Goal: Entertainment & Leisure: Consume media (video, audio)

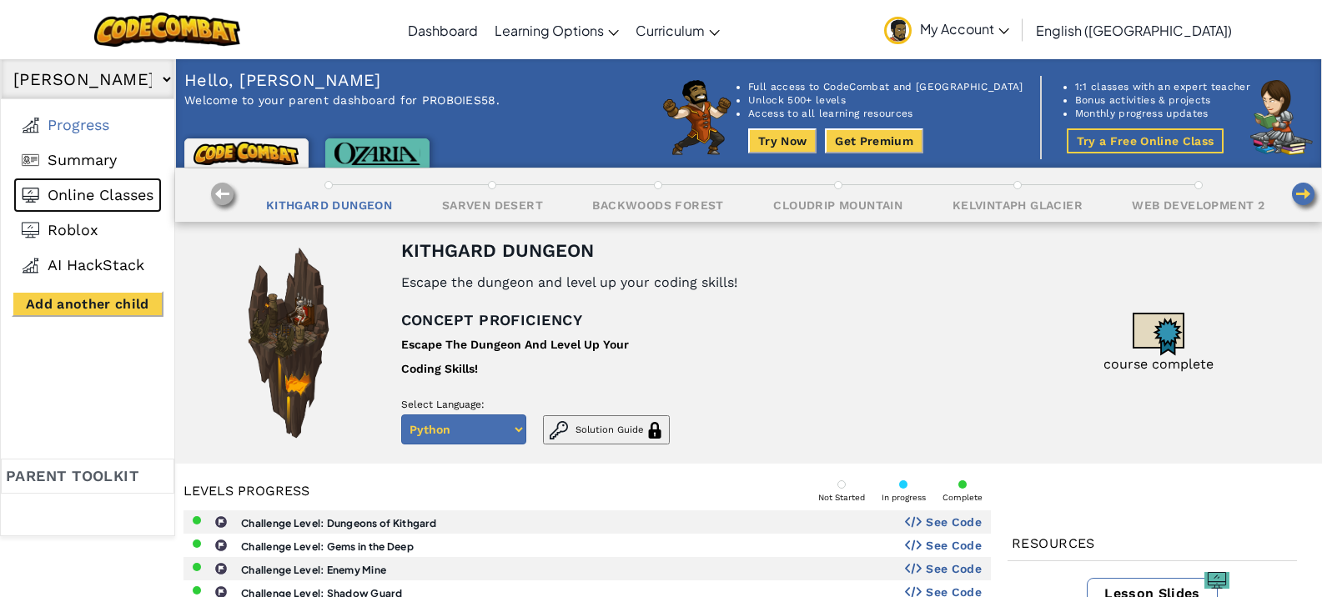
click at [108, 197] on span "Online Classes" at bounding box center [101, 195] width 106 height 18
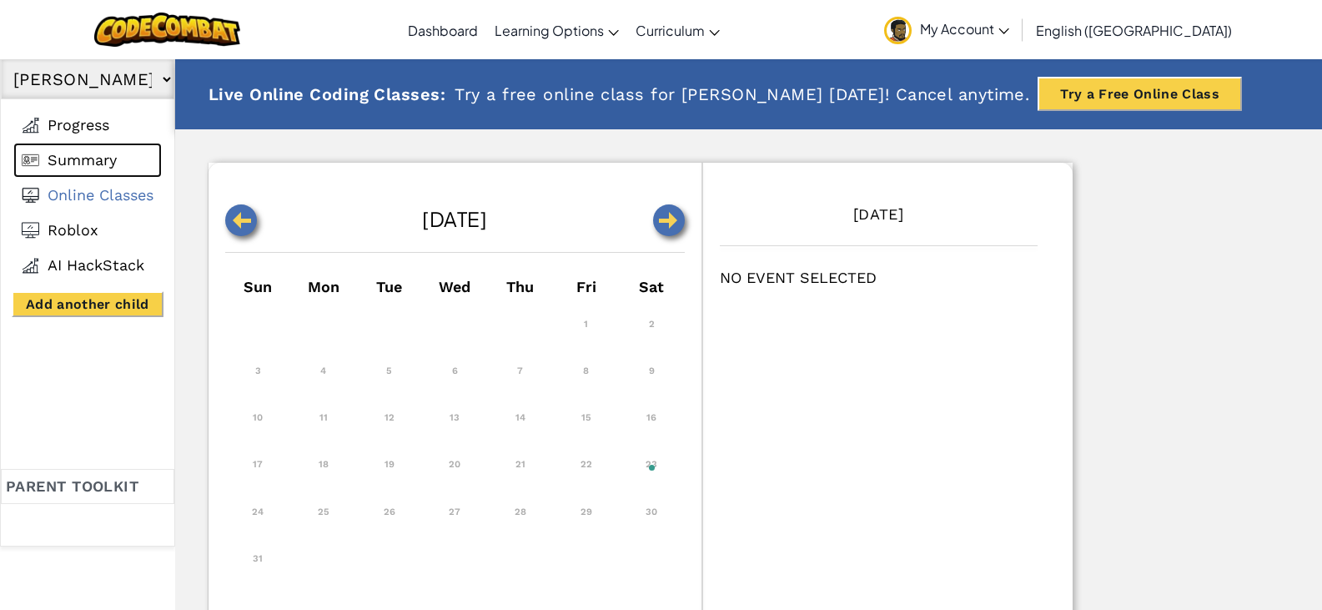
click at [128, 158] on li "Summary" at bounding box center [87, 160] width 148 height 35
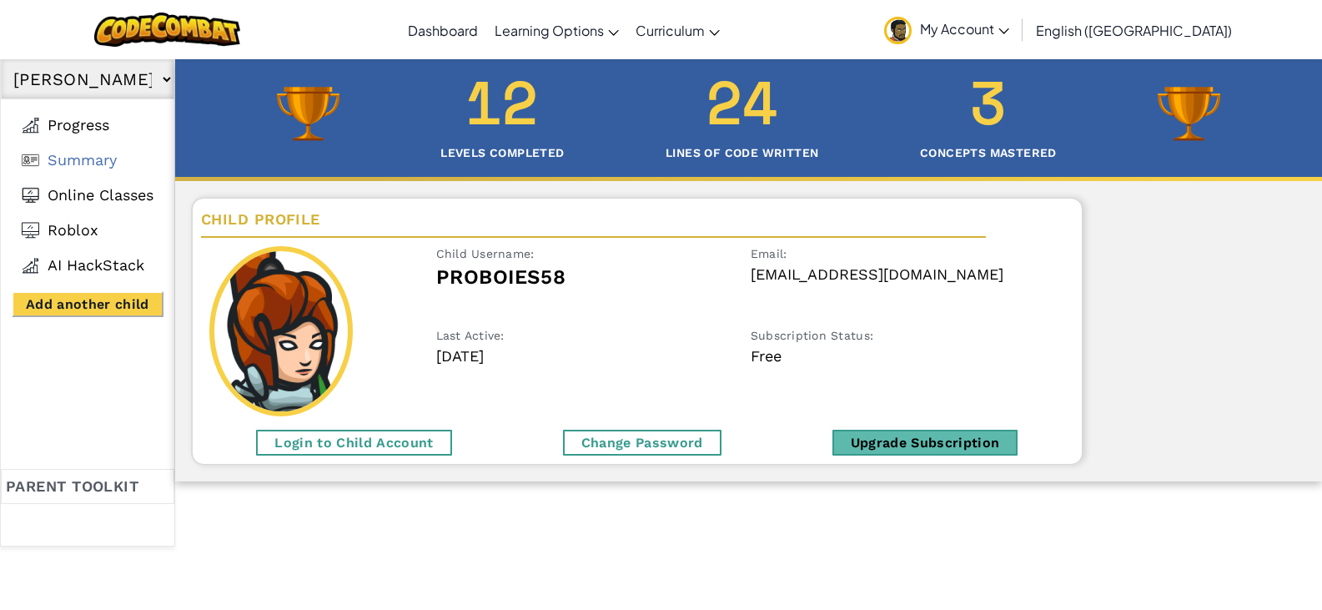
drag, startPoint x: 388, startPoint y: 448, endPoint x: 384, endPoint y: 456, distance: 9.3
click at [388, 449] on div "Login to Child Account" at bounding box center [353, 442] width 195 height 26
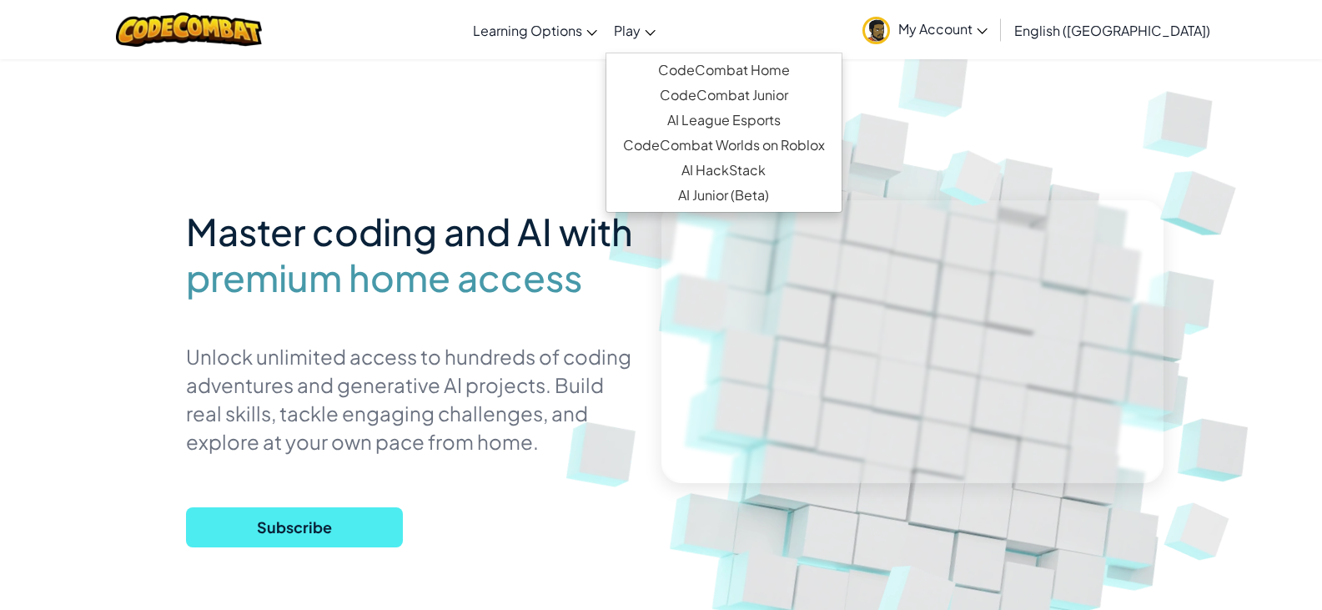
click at [640, 23] on span "Play" at bounding box center [627, 31] width 27 height 18
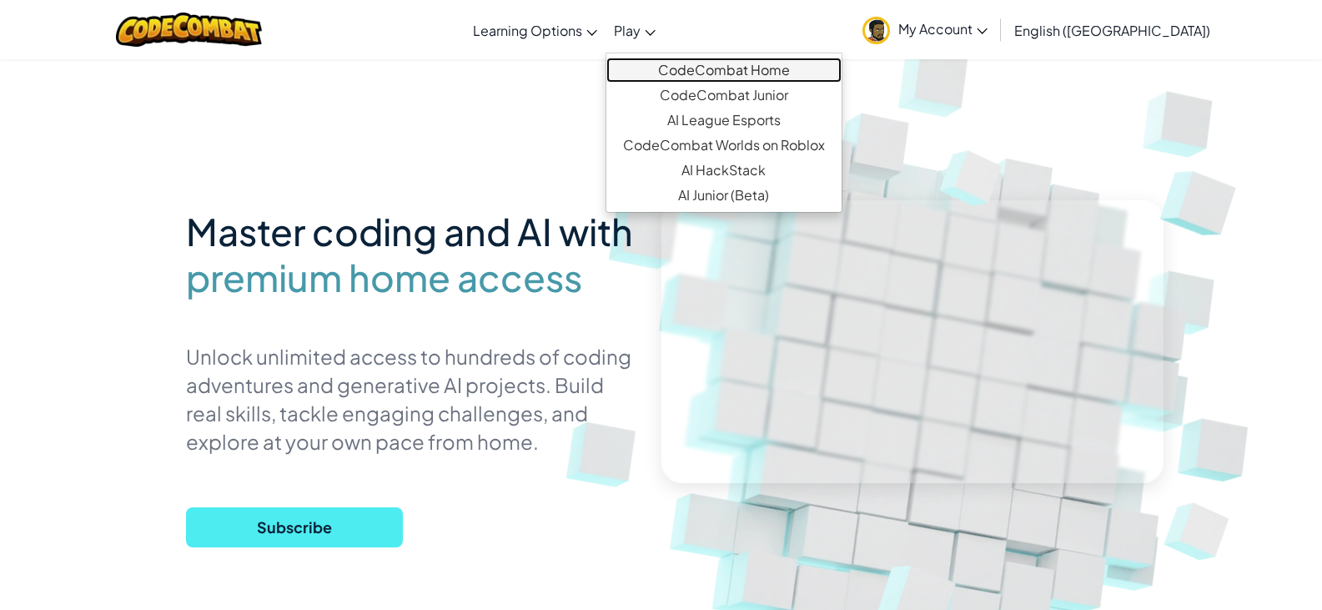
click at [720, 64] on link "CodeCombat Home" at bounding box center [723, 70] width 235 height 25
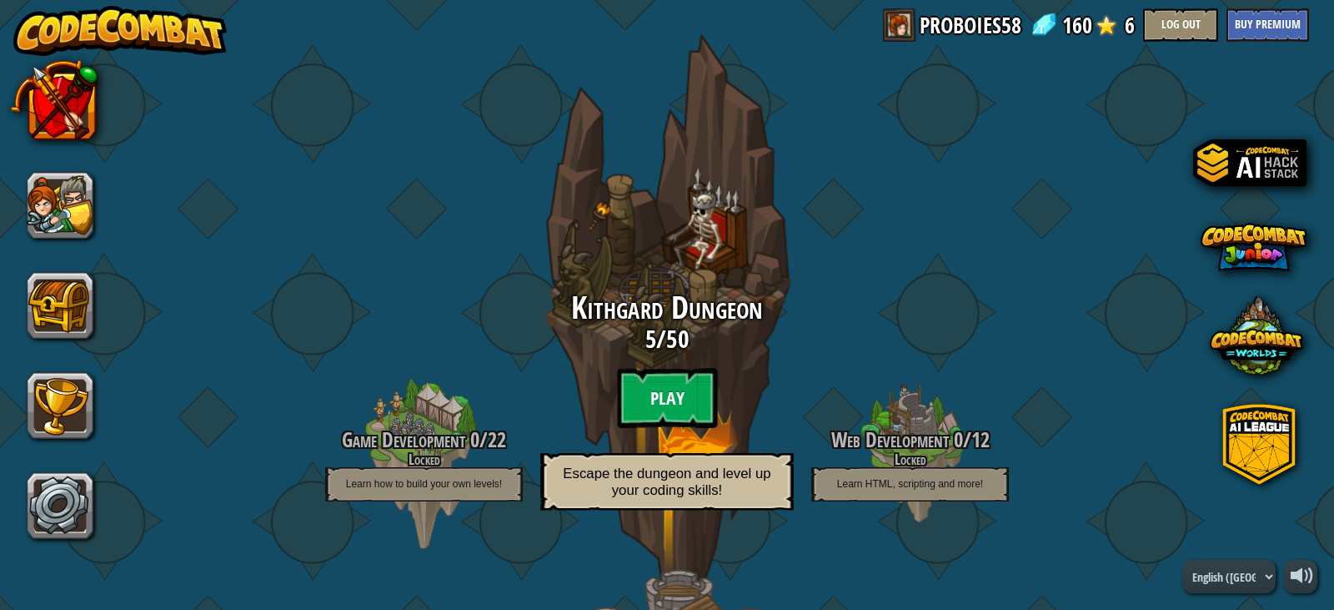
drag, startPoint x: 685, startPoint y: 378, endPoint x: 680, endPoint y: 385, distance: 8.6
click at [680, 385] on div "Kithgard Dungeon 5 / 50 Play Escape the dungeon and level up your coding skills!" at bounding box center [667, 405] width 317 height 229
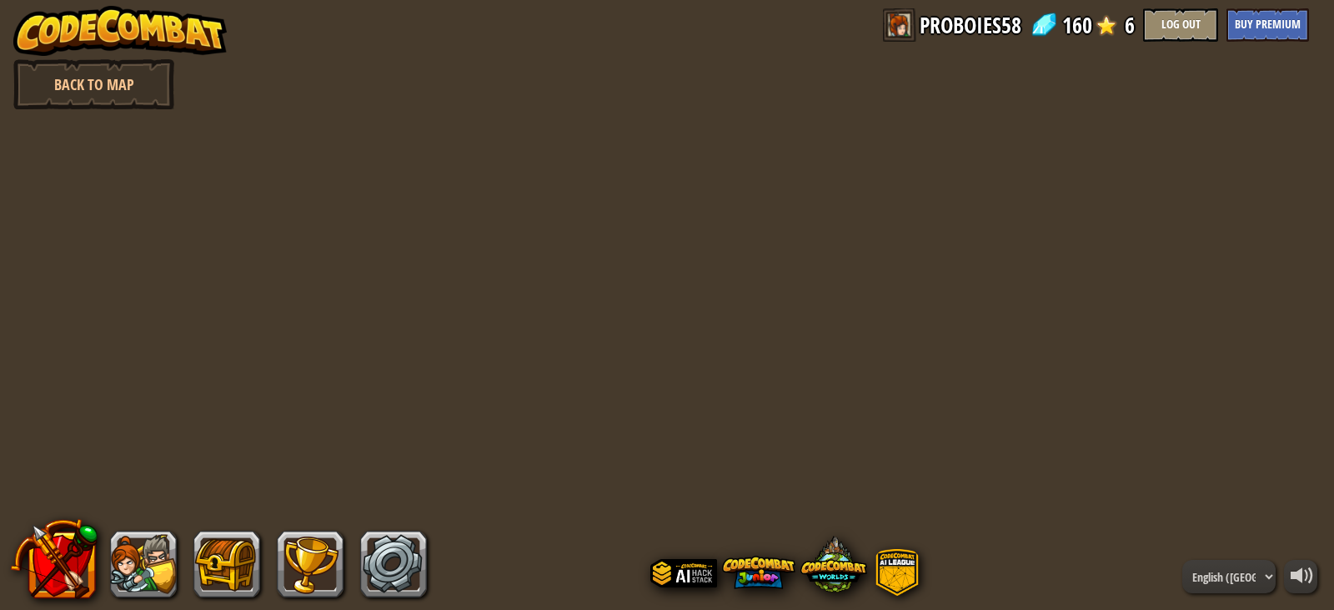
click at [680, 386] on div "powered by Back to Map PROBOIES58 160 6 Log Out Buy Premium English ([GEOGRAPHI…" at bounding box center [667, 305] width 1334 height 610
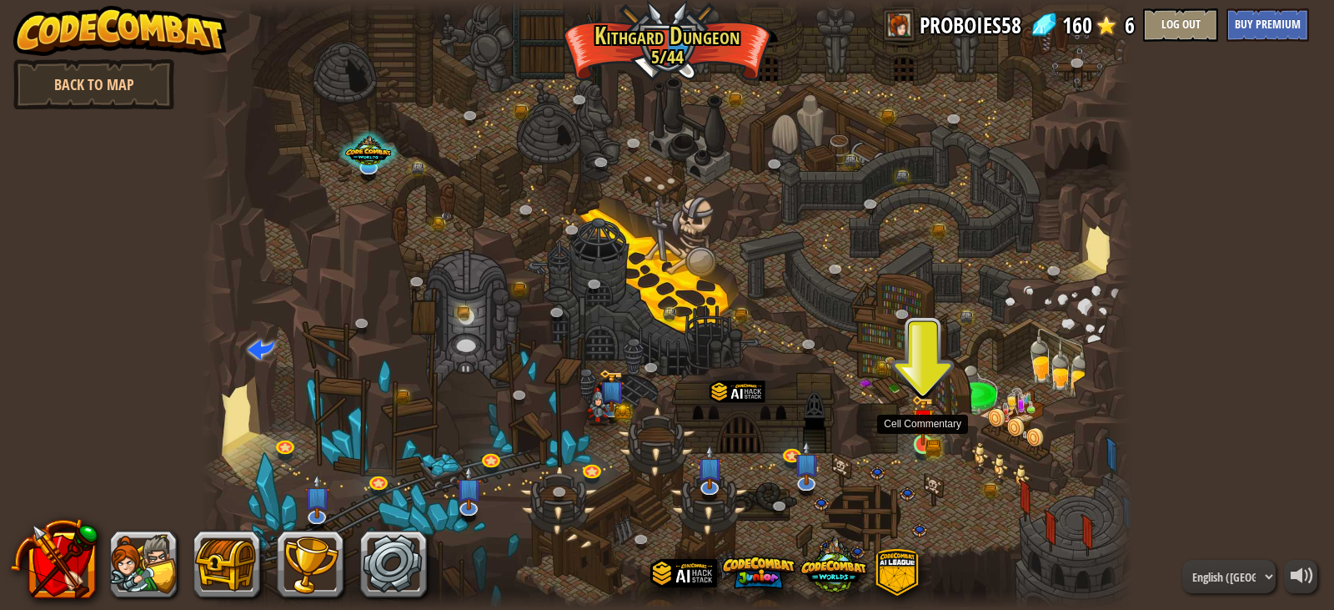
click at [928, 438] on img at bounding box center [922, 419] width 23 height 51
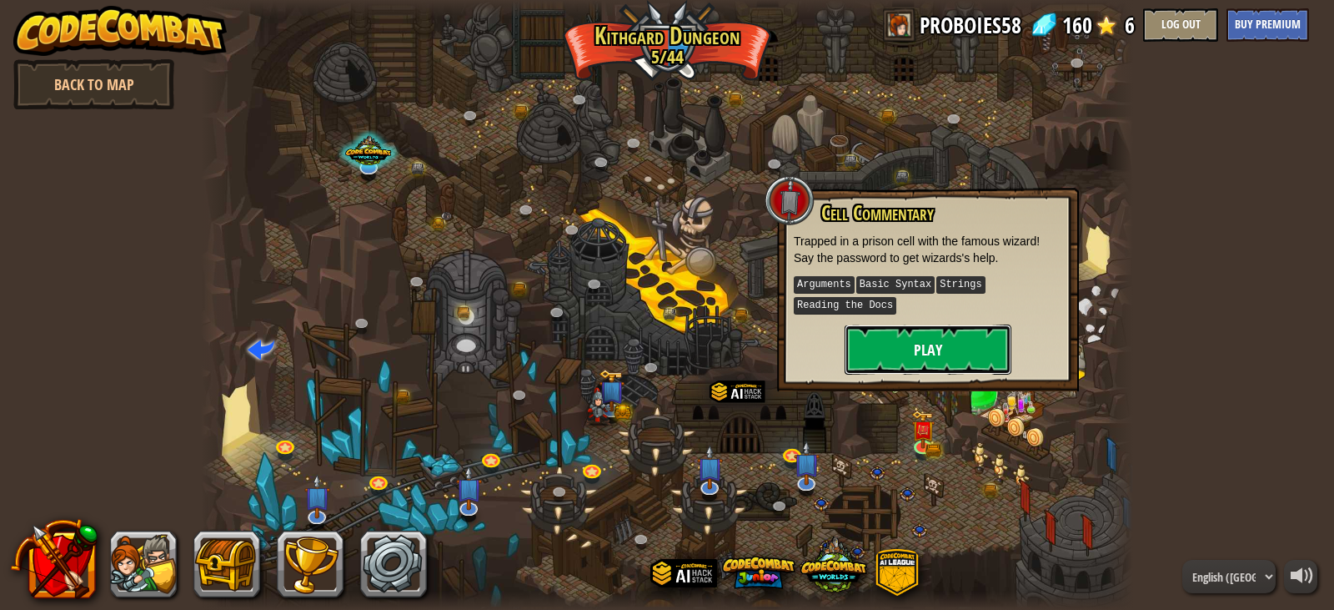
click at [902, 350] on button "Play" at bounding box center [928, 349] width 167 height 50
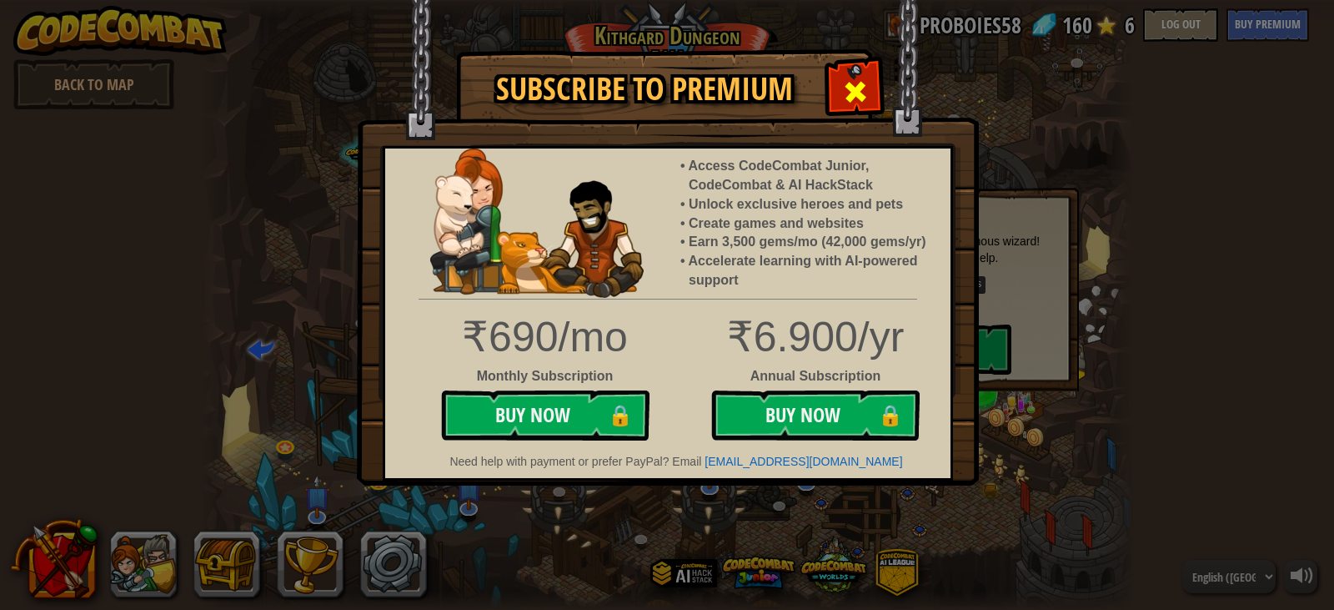
click at [858, 85] on span at bounding box center [855, 91] width 27 height 27
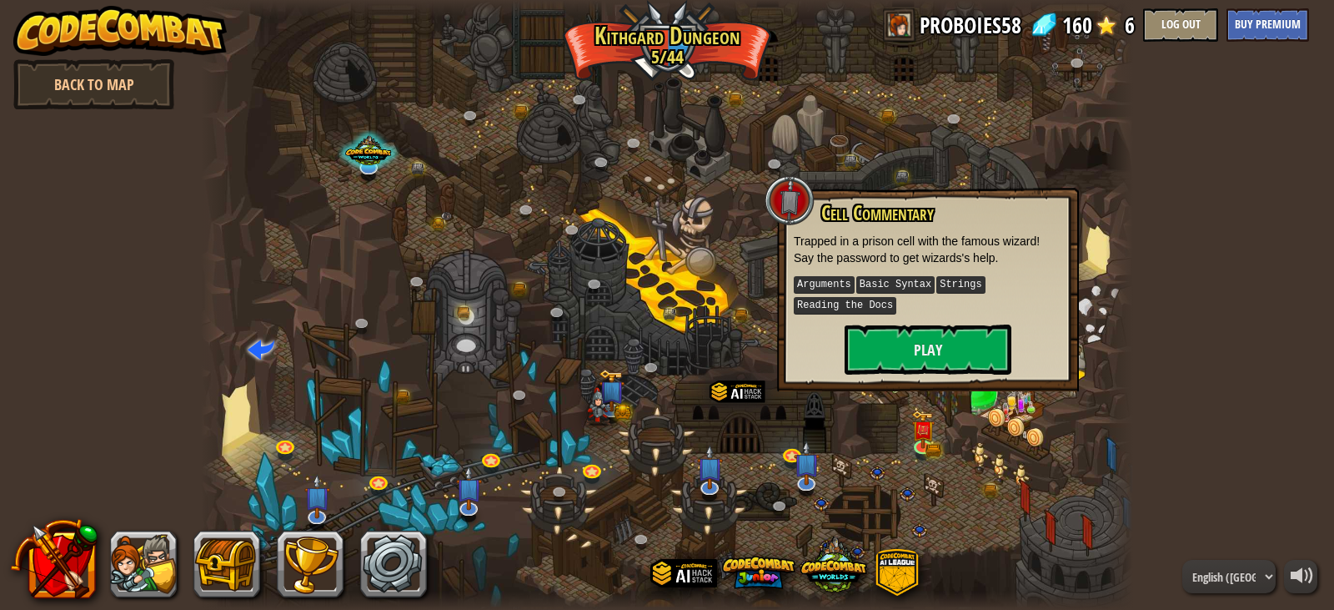
click at [1054, 174] on div at bounding box center [667, 305] width 932 height 610
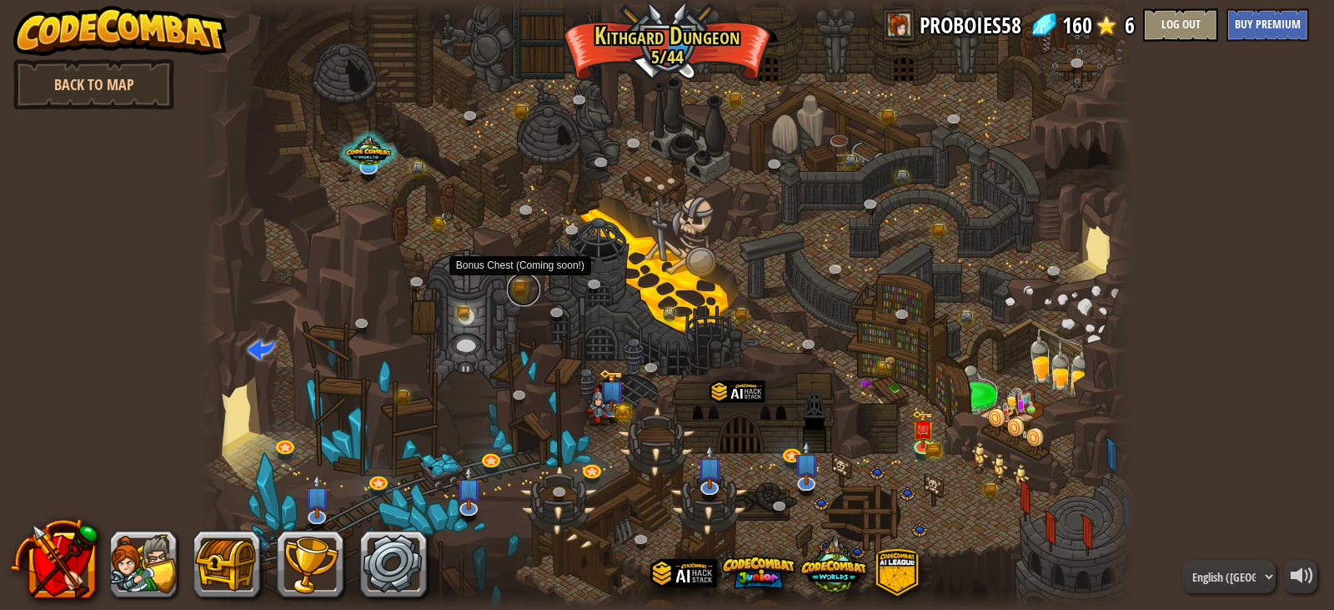
click at [524, 282] on link at bounding box center [523, 289] width 33 height 33
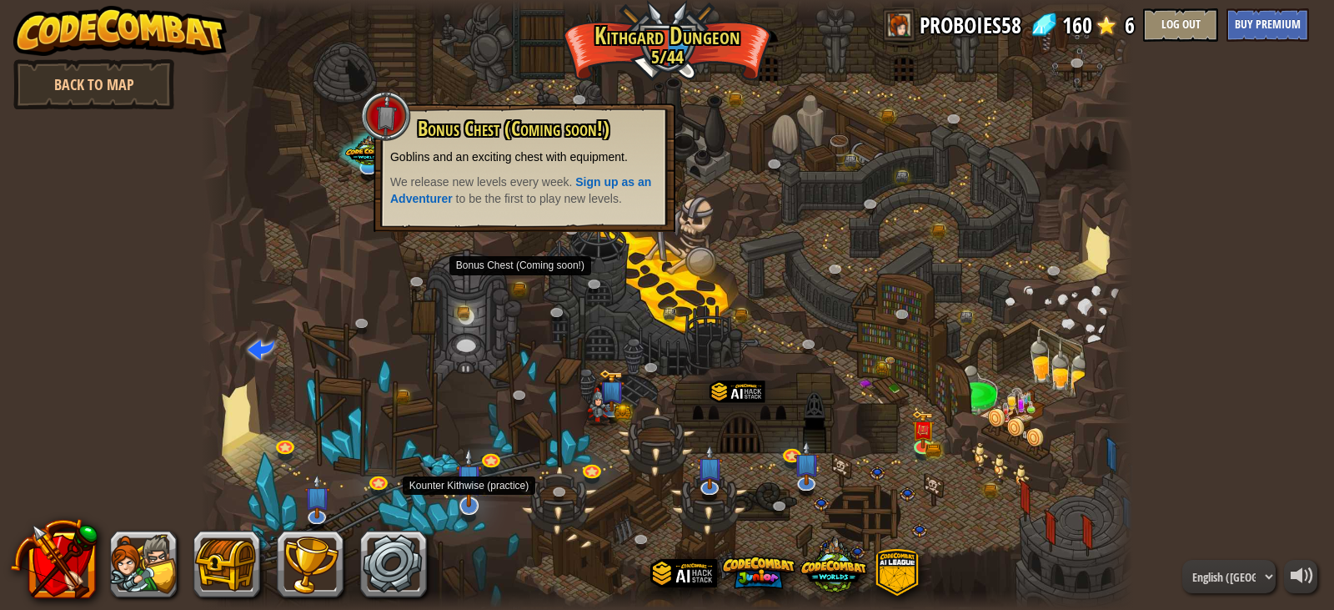
click at [463, 484] on img at bounding box center [469, 477] width 26 height 60
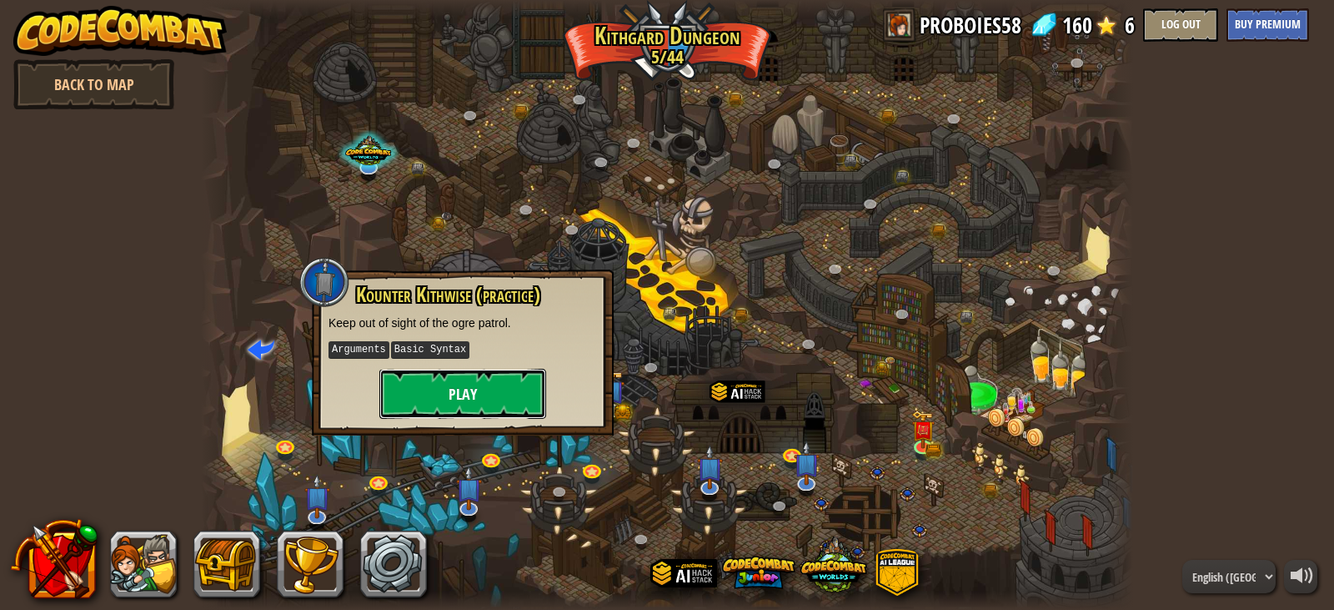
click at [525, 382] on button "Play" at bounding box center [462, 394] width 167 height 50
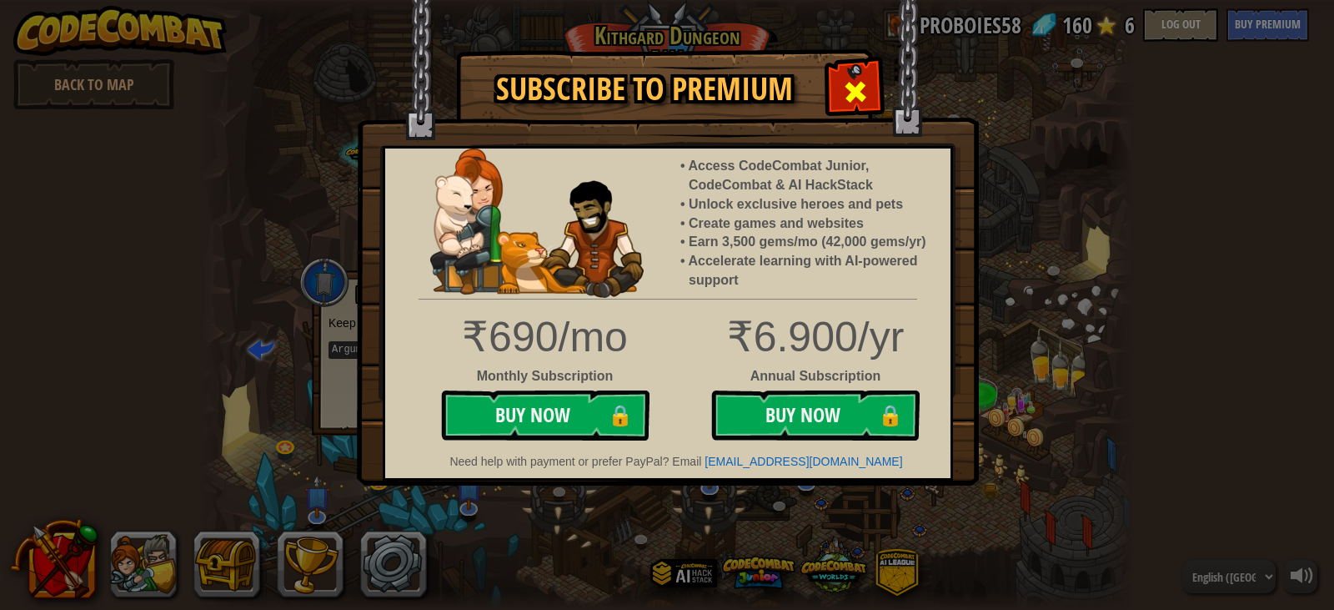
click at [843, 82] on span at bounding box center [855, 91] width 27 height 27
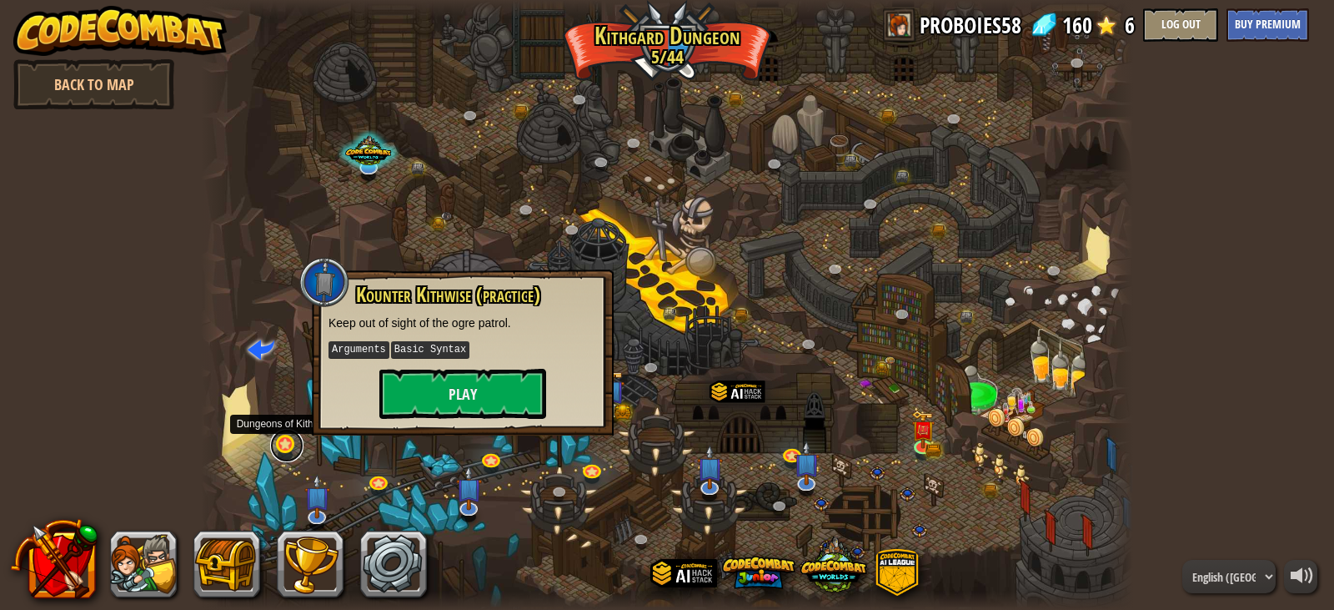
click at [287, 435] on link at bounding box center [286, 445] width 33 height 33
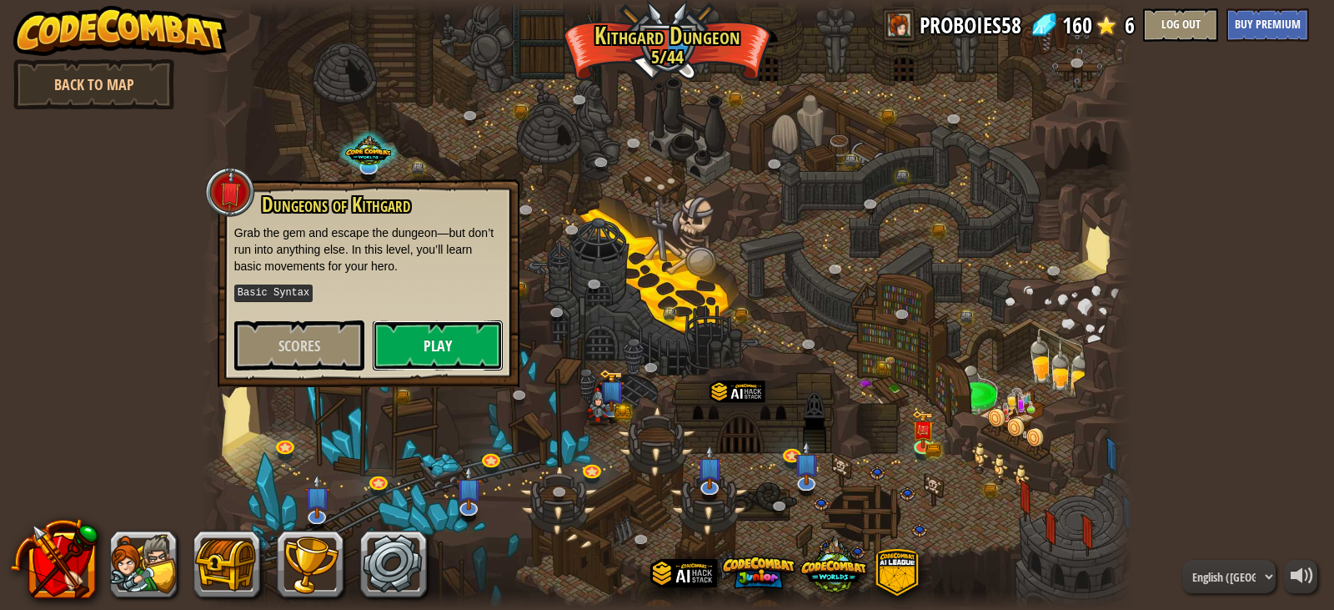
click at [425, 348] on button "Play" at bounding box center [438, 345] width 130 height 50
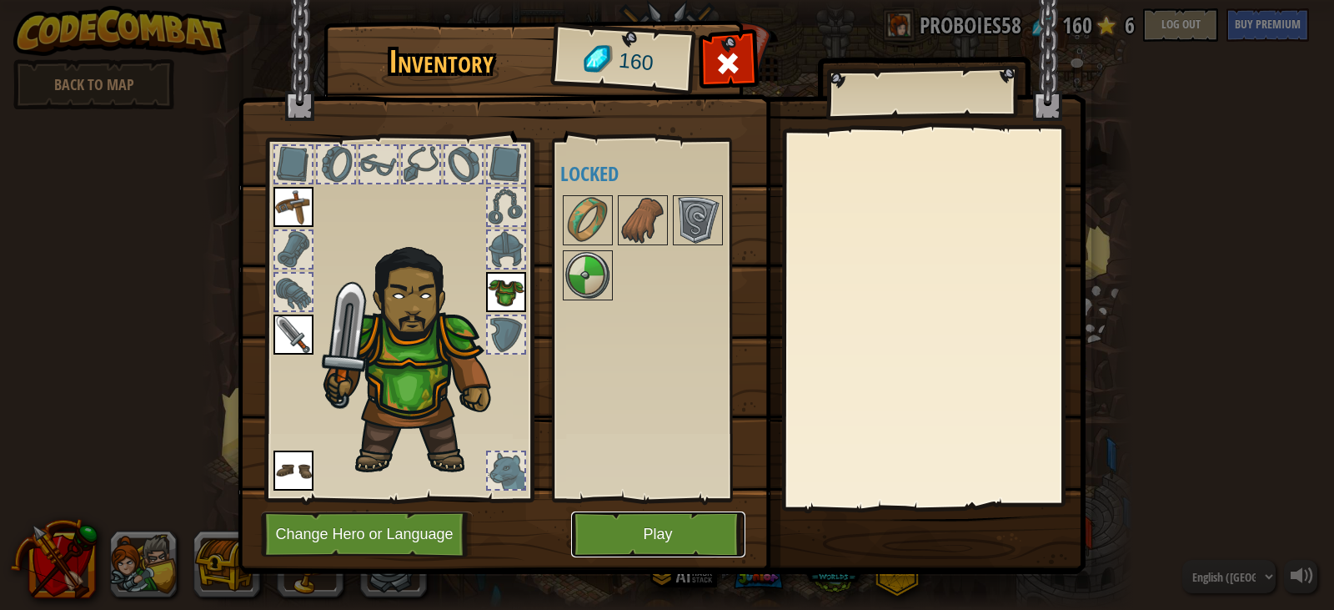
click at [671, 544] on button "Play" at bounding box center [658, 534] width 174 height 46
